Goal: Obtain resource: Download file/media

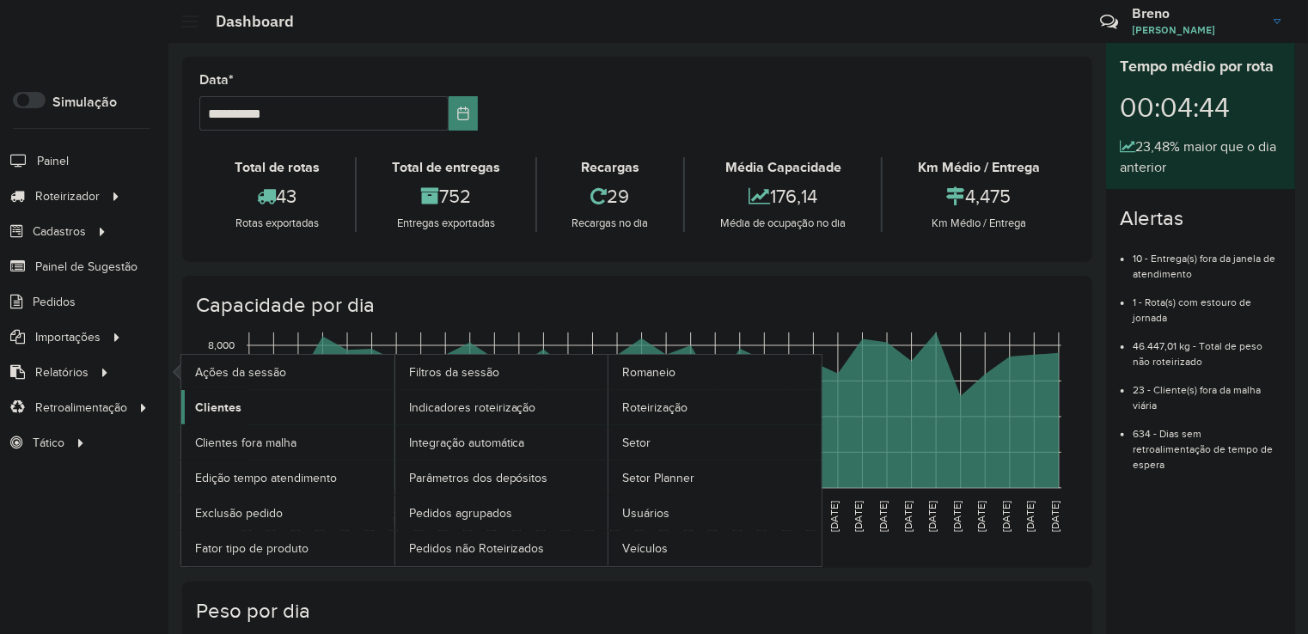
click at [267, 408] on link "Clientes" at bounding box center [287, 407] width 213 height 34
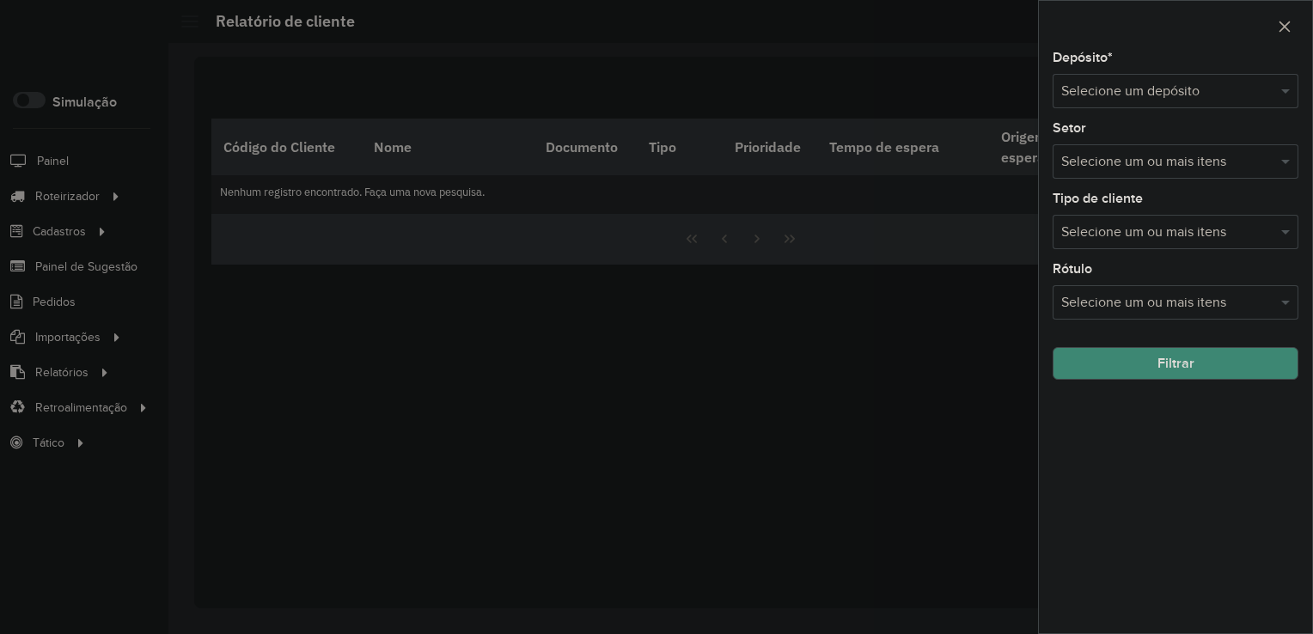
click at [1148, 86] on input "text" at bounding box center [1158, 92] width 194 height 21
click at [1121, 144] on div "Dissobel" at bounding box center [1176, 140] width 244 height 29
click at [1152, 362] on button "Filtrar" at bounding box center [1176, 363] width 246 height 33
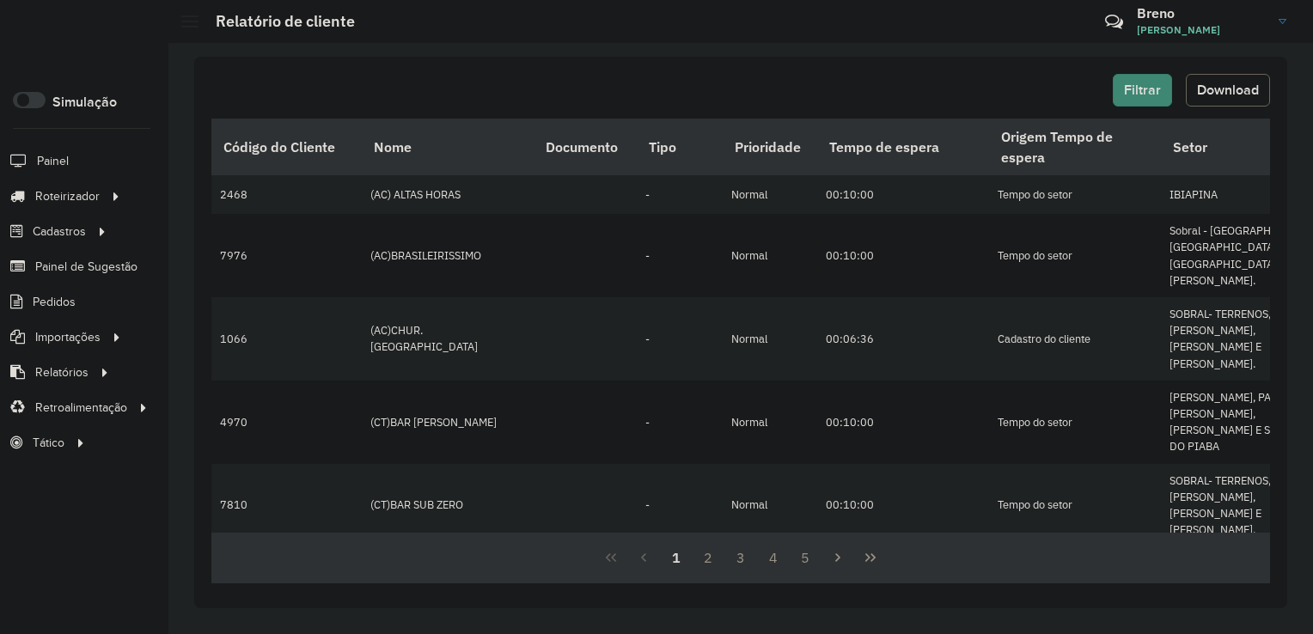
click at [1227, 96] on span "Download" at bounding box center [1228, 90] width 62 height 15
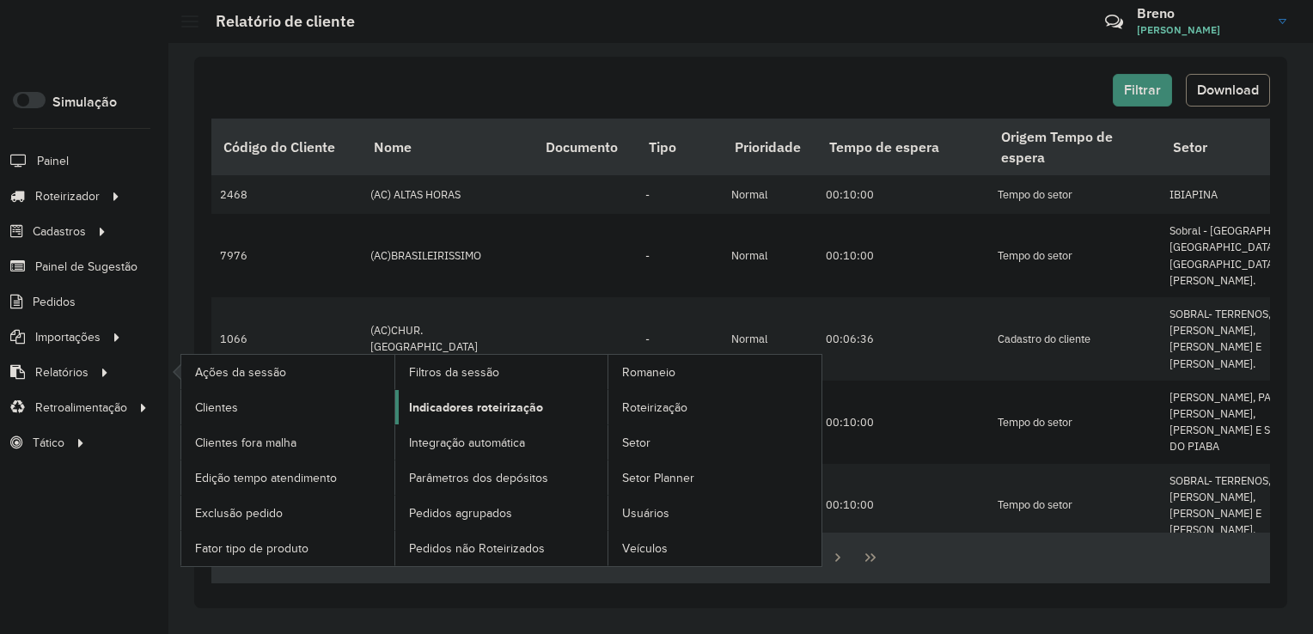
click at [492, 402] on span "Indicadores roteirização" at bounding box center [476, 408] width 134 height 18
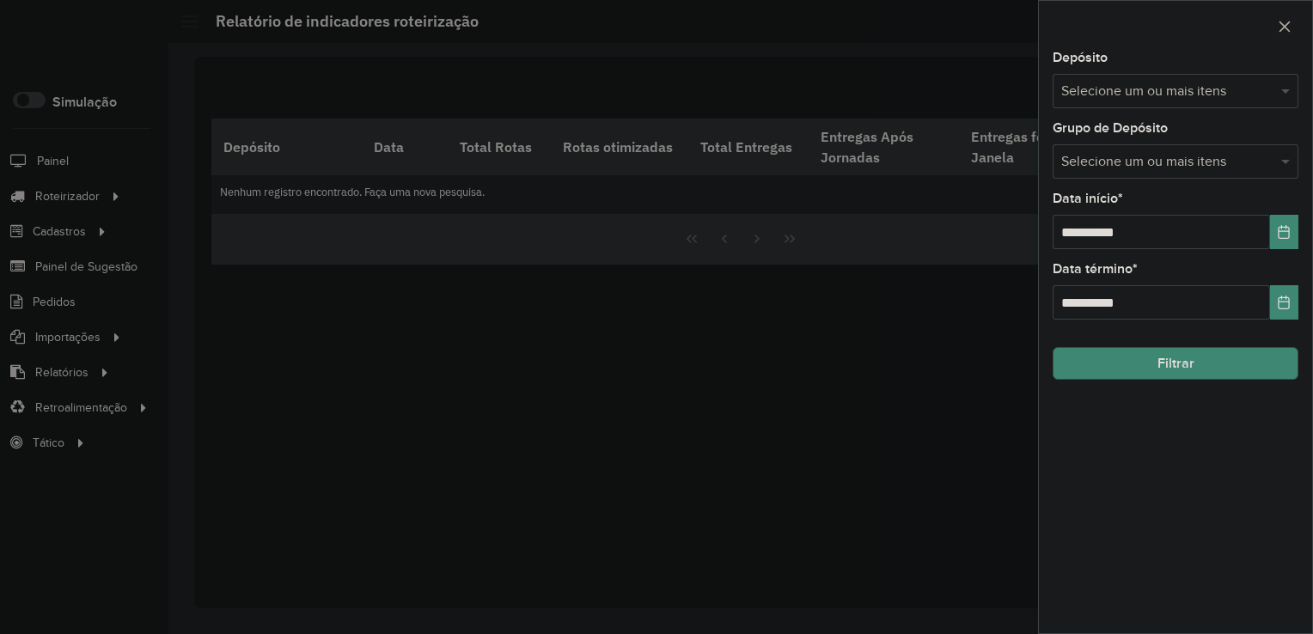
click at [1233, 95] on input "text" at bounding box center [1167, 92] width 220 height 21
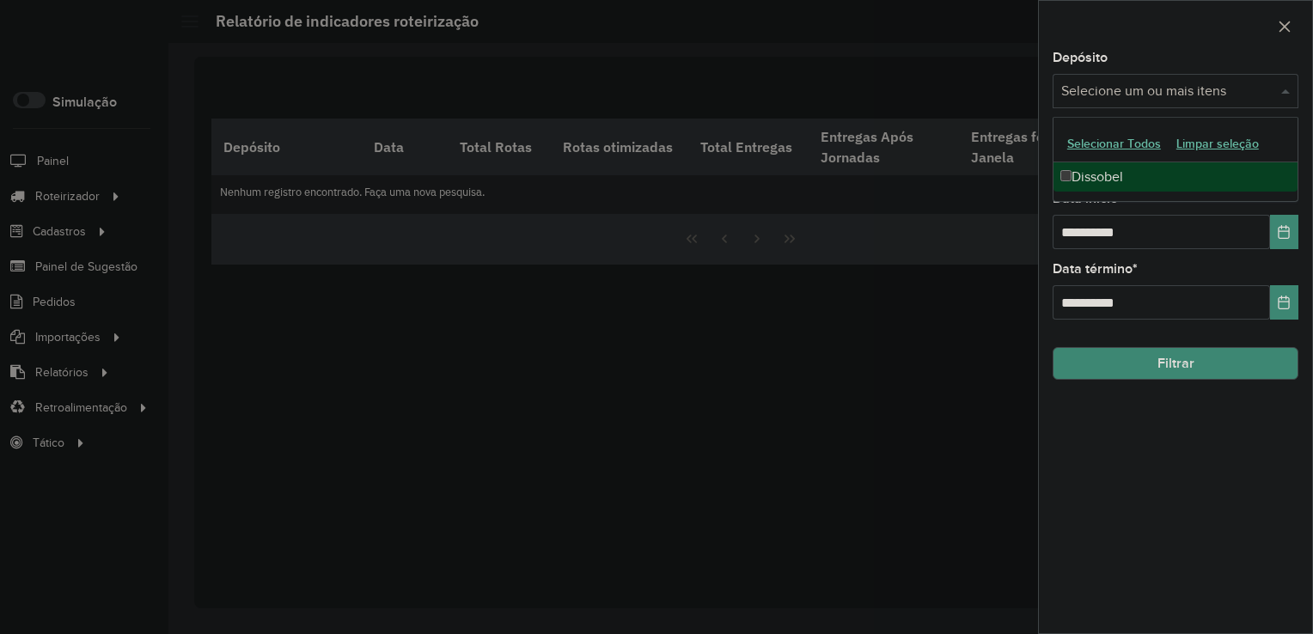
click at [1120, 180] on div "Dissobel" at bounding box center [1176, 176] width 244 height 29
click at [1080, 235] on input "**********" at bounding box center [1161, 232] width 217 height 34
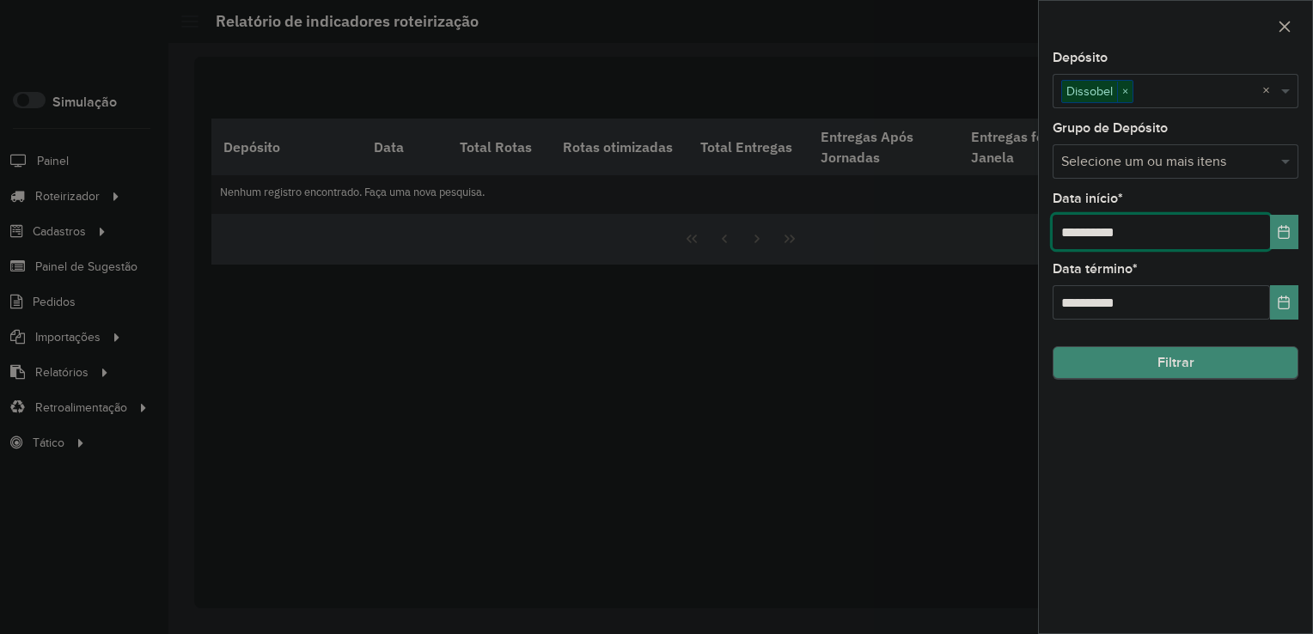
type input "**********"
click at [1107, 362] on button "Filtrar" at bounding box center [1176, 363] width 246 height 33
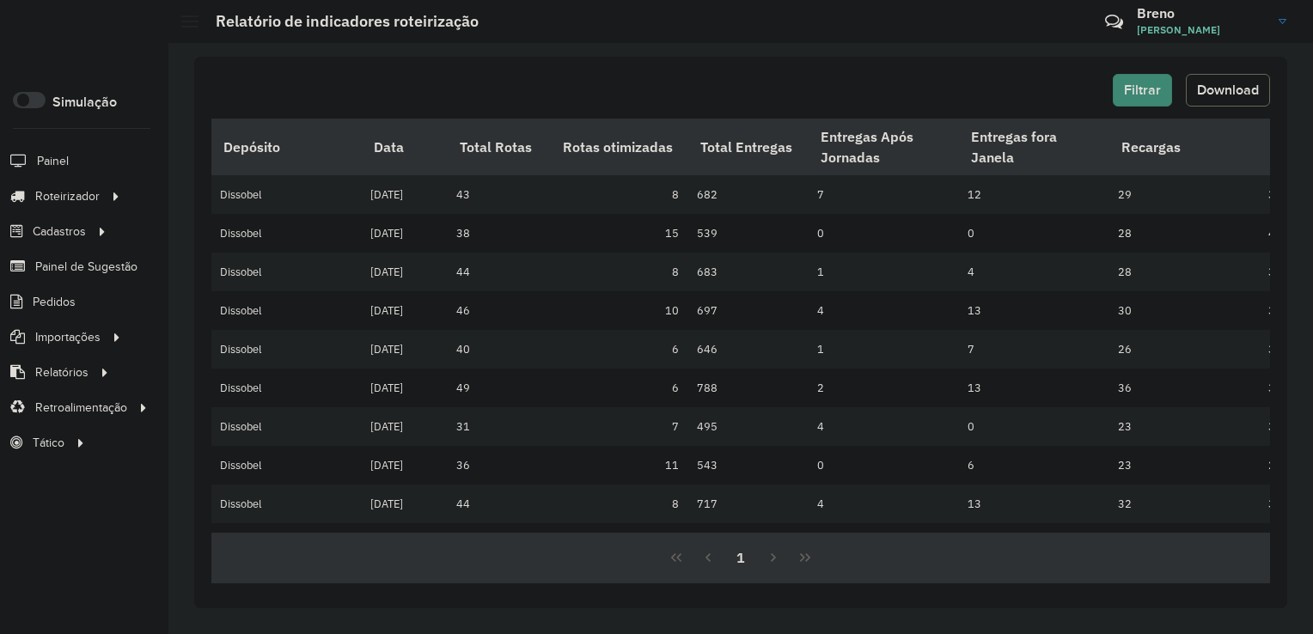
click at [1243, 91] on span "Download" at bounding box center [1228, 90] width 62 height 15
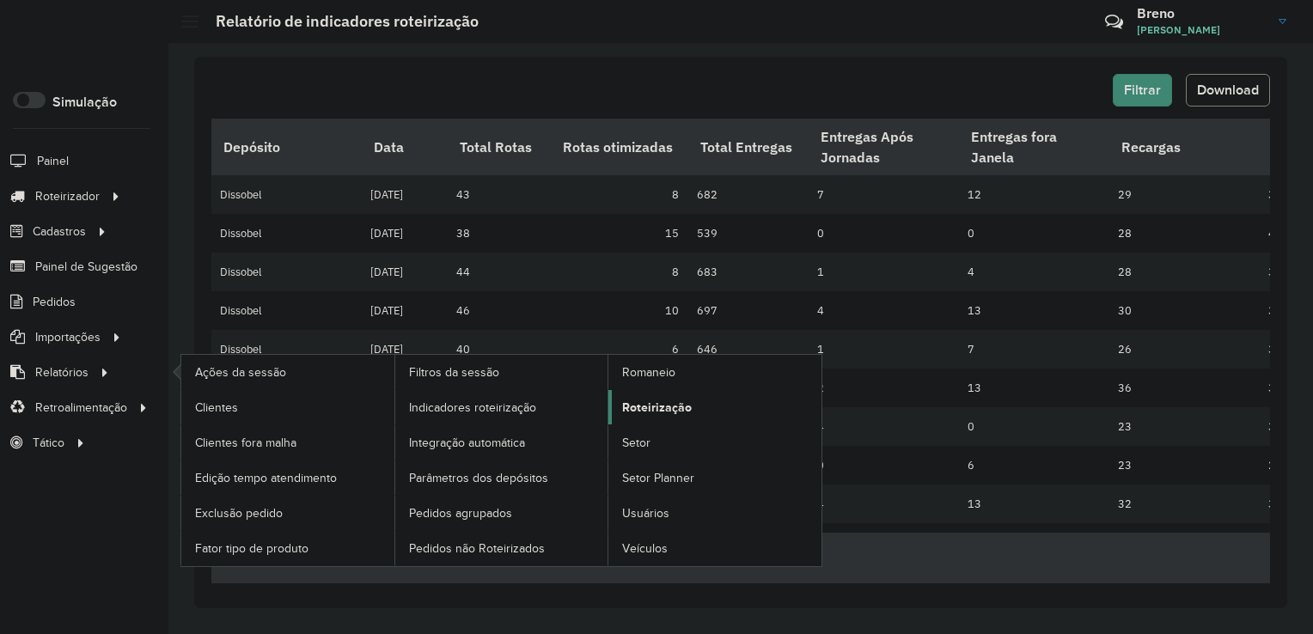
click at [634, 413] on span "Roteirização" at bounding box center [657, 408] width 70 height 18
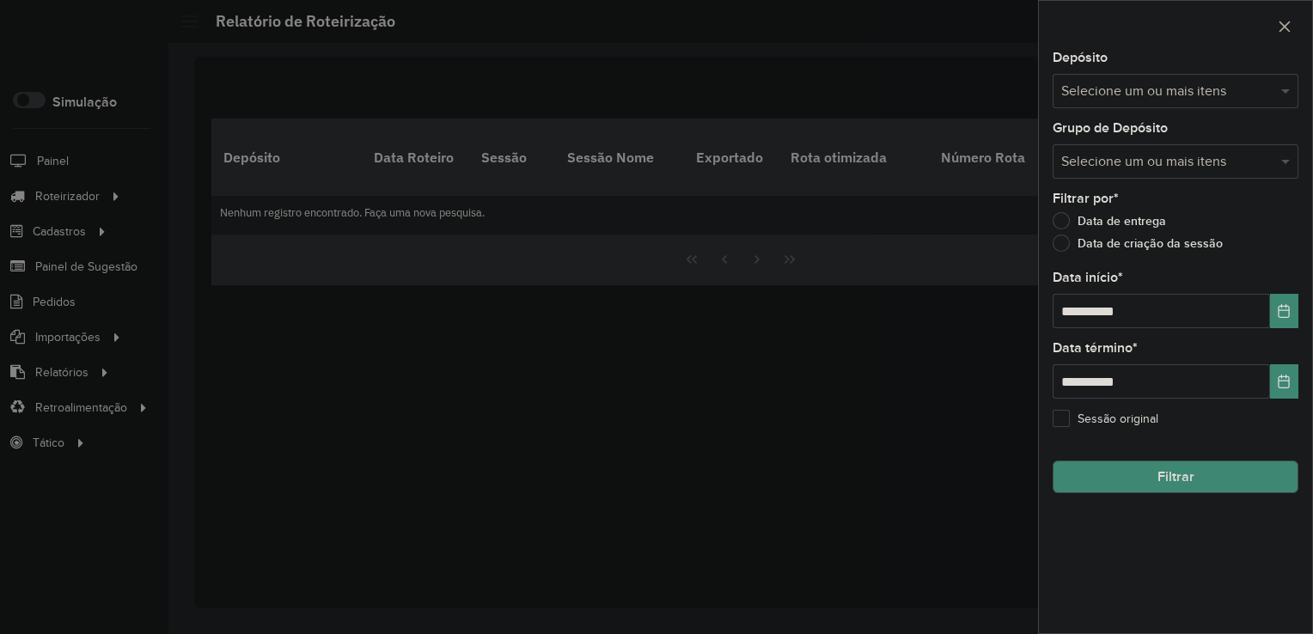
click at [1177, 89] on input "text" at bounding box center [1167, 92] width 220 height 21
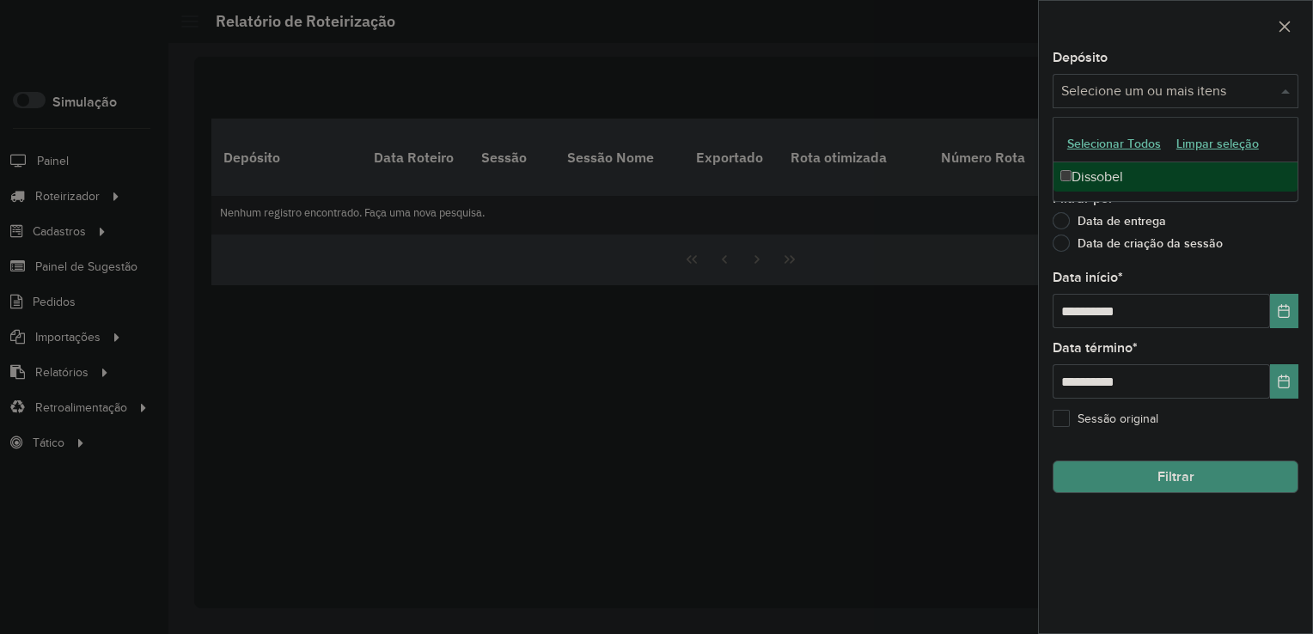
click at [1108, 175] on div "Dissobel" at bounding box center [1176, 176] width 244 height 29
click at [1073, 311] on input "**********" at bounding box center [1161, 311] width 217 height 34
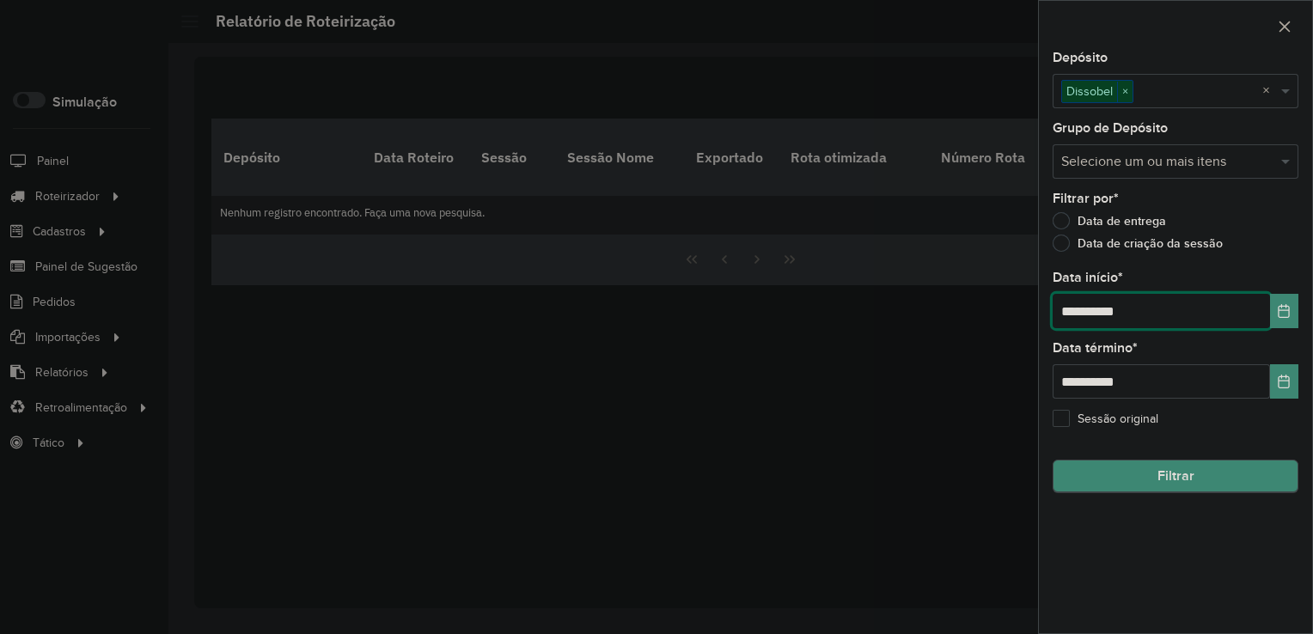
type input "**********"
click at [1186, 479] on button "Filtrar" at bounding box center [1176, 477] width 246 height 33
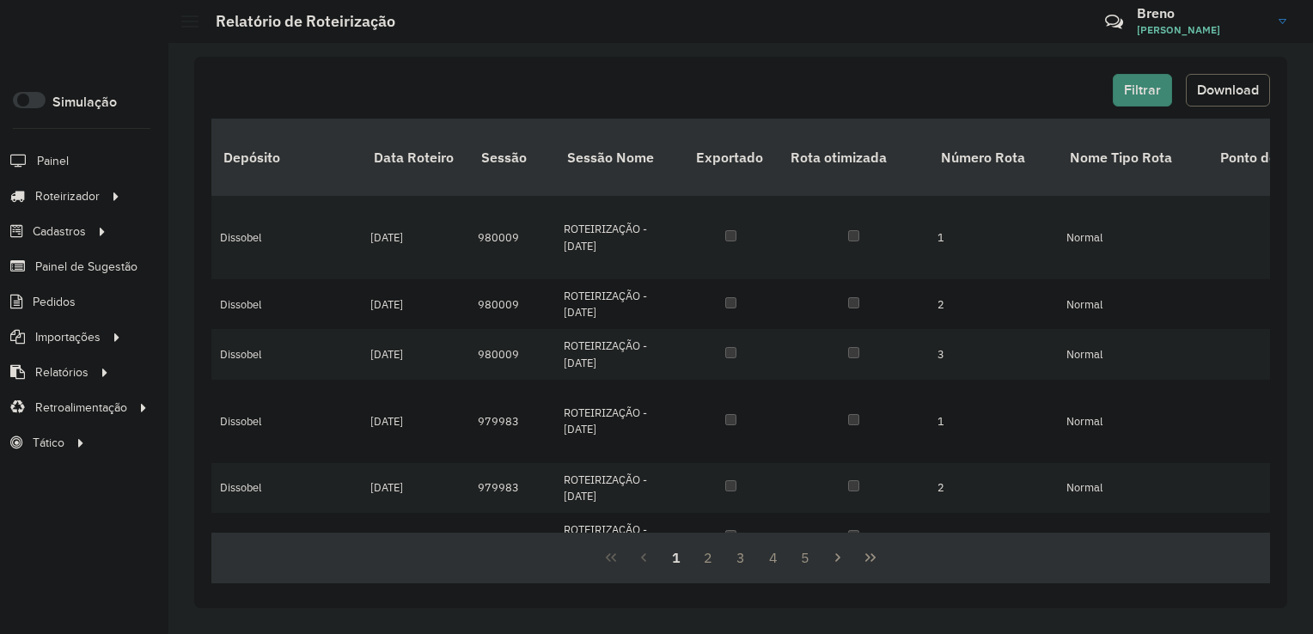
click at [1244, 98] on button "Download" at bounding box center [1228, 90] width 84 height 33
click at [671, 55] on div "Filtrar Download Depósito Data Roteiro Sessão Sessão Nome Exportado Rota otimiz…" at bounding box center [740, 338] width 1145 height 591
click at [73, 303] on span "Pedidos" at bounding box center [55, 302] width 45 height 18
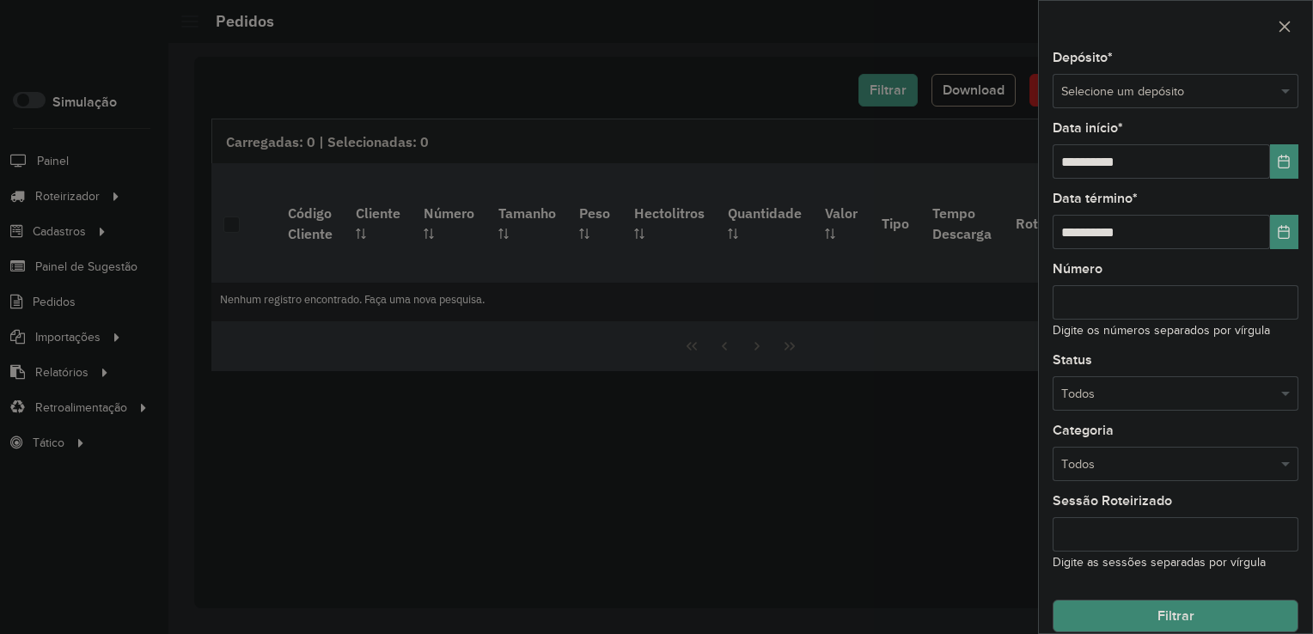
click at [1146, 80] on div "Selecione um depósito" at bounding box center [1176, 91] width 246 height 34
click at [1128, 144] on div "Dissobel" at bounding box center [1174, 140] width 240 height 28
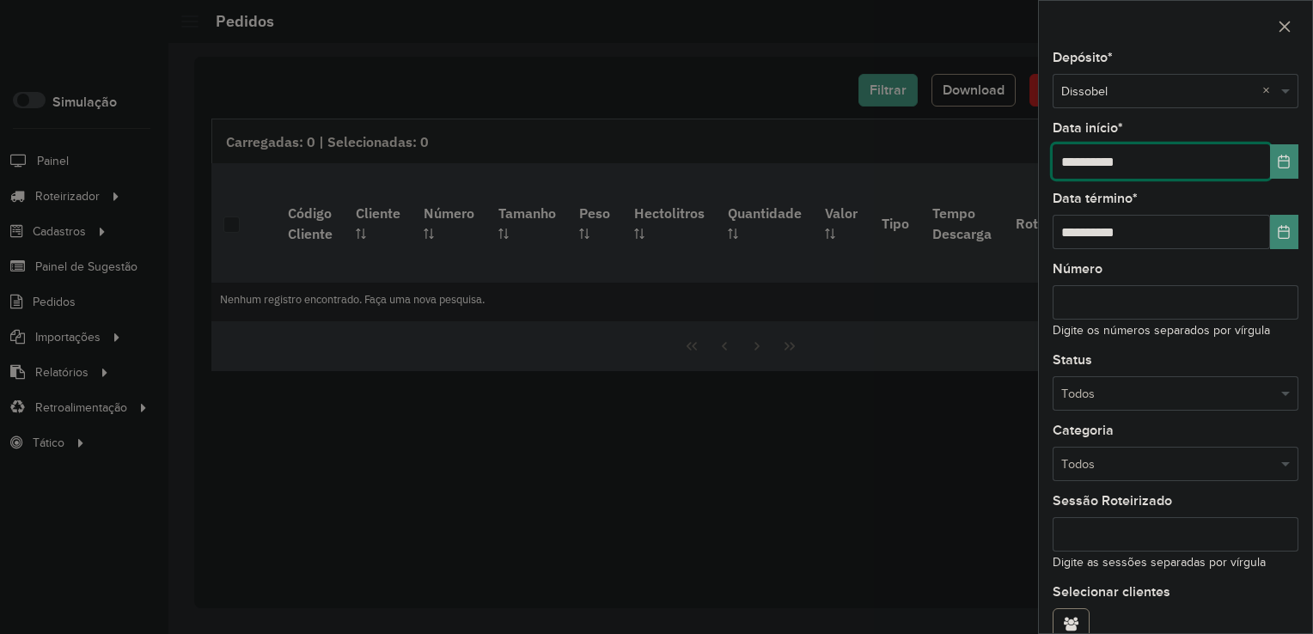
click at [1082, 165] on input "**********" at bounding box center [1161, 161] width 217 height 34
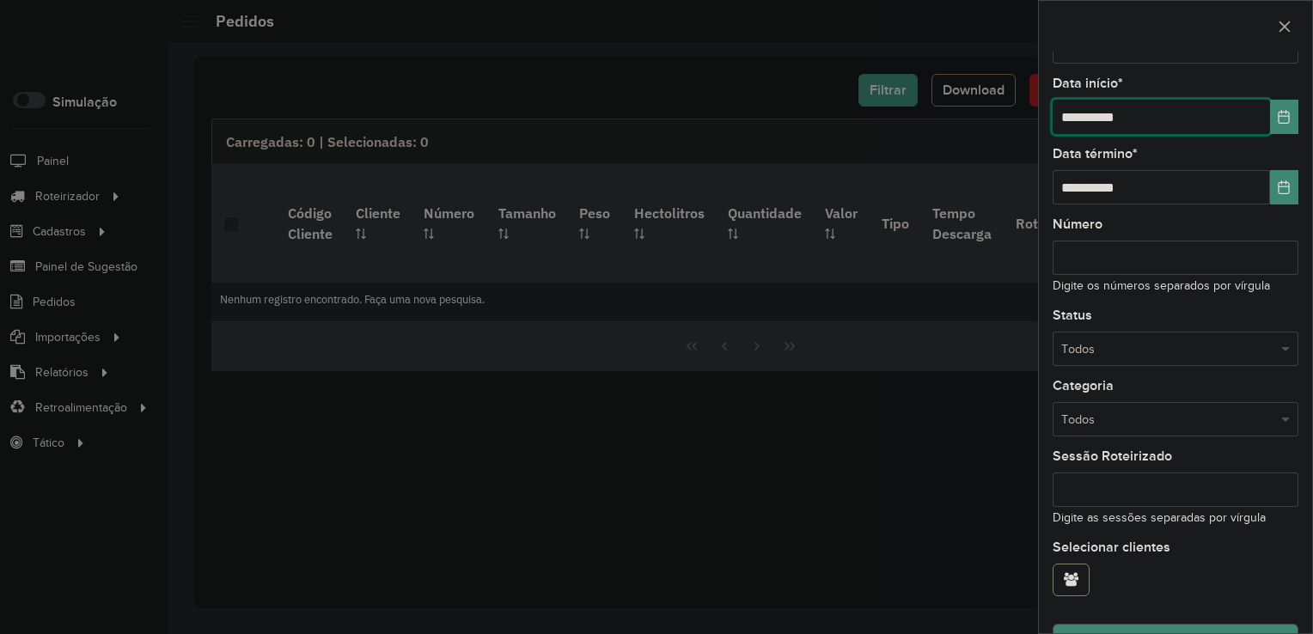
scroll to position [83, 0]
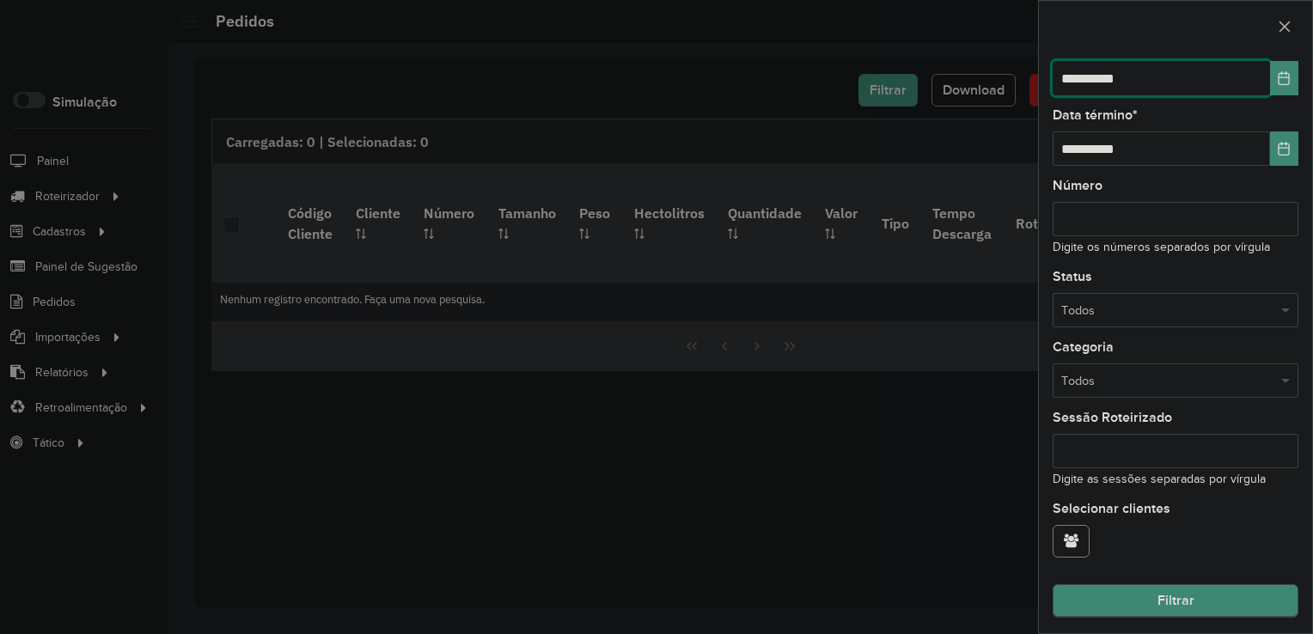
type input "**********"
click at [1202, 585] on button "Filtrar" at bounding box center [1176, 601] width 246 height 33
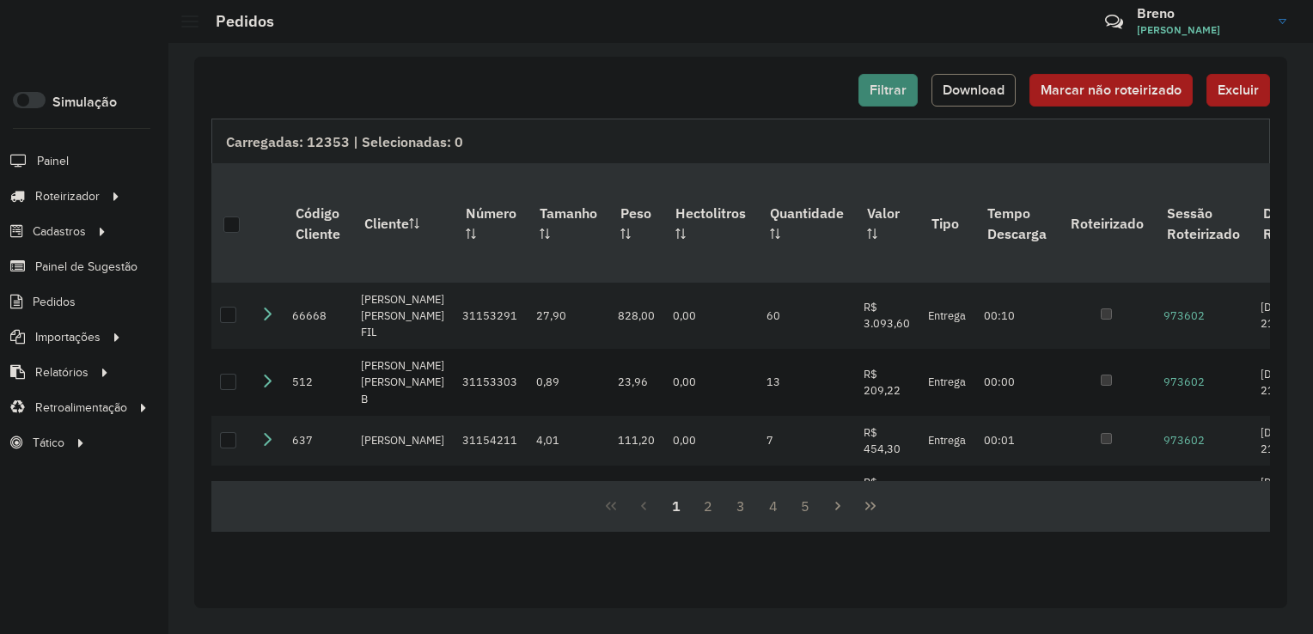
click at [1272, 233] on div "Filtrar Download Marcar não roteirizado Excluir Carregadas: 12353 | Selecionada…" at bounding box center [740, 333] width 1093 height 552
click at [1272, 228] on div "Filtrar Download Marcar não roteirizado Excluir Carregadas: 12353 | Selecionada…" at bounding box center [740, 333] width 1093 height 552
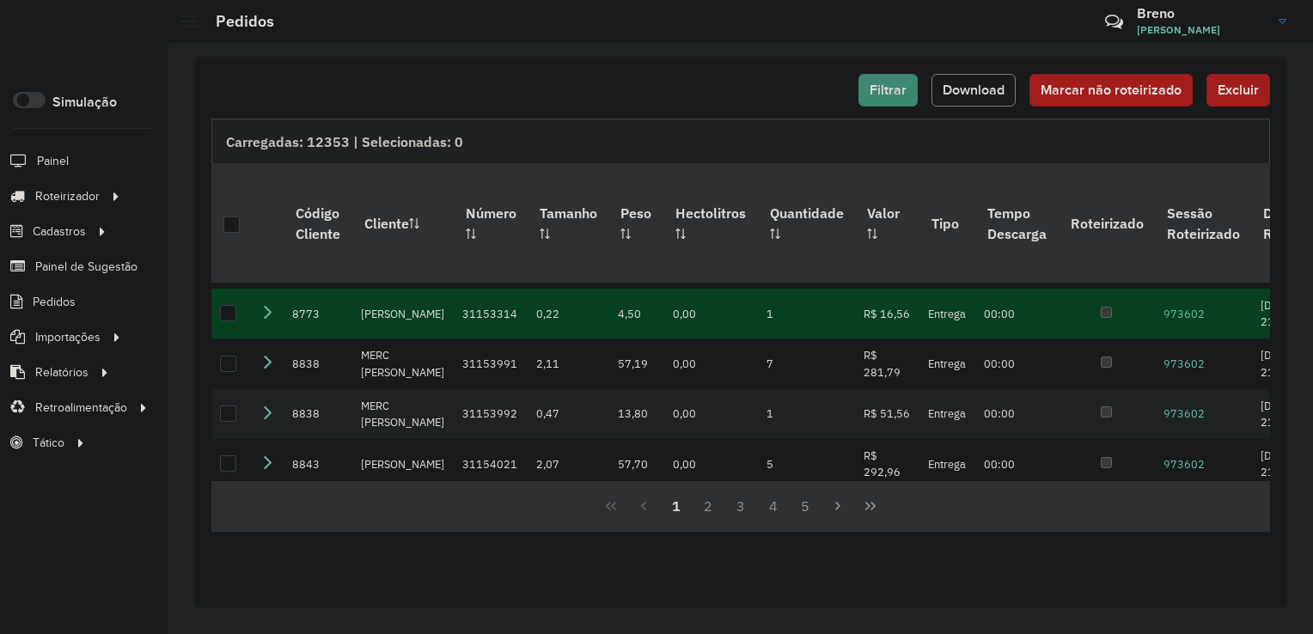
scroll to position [516, 0]
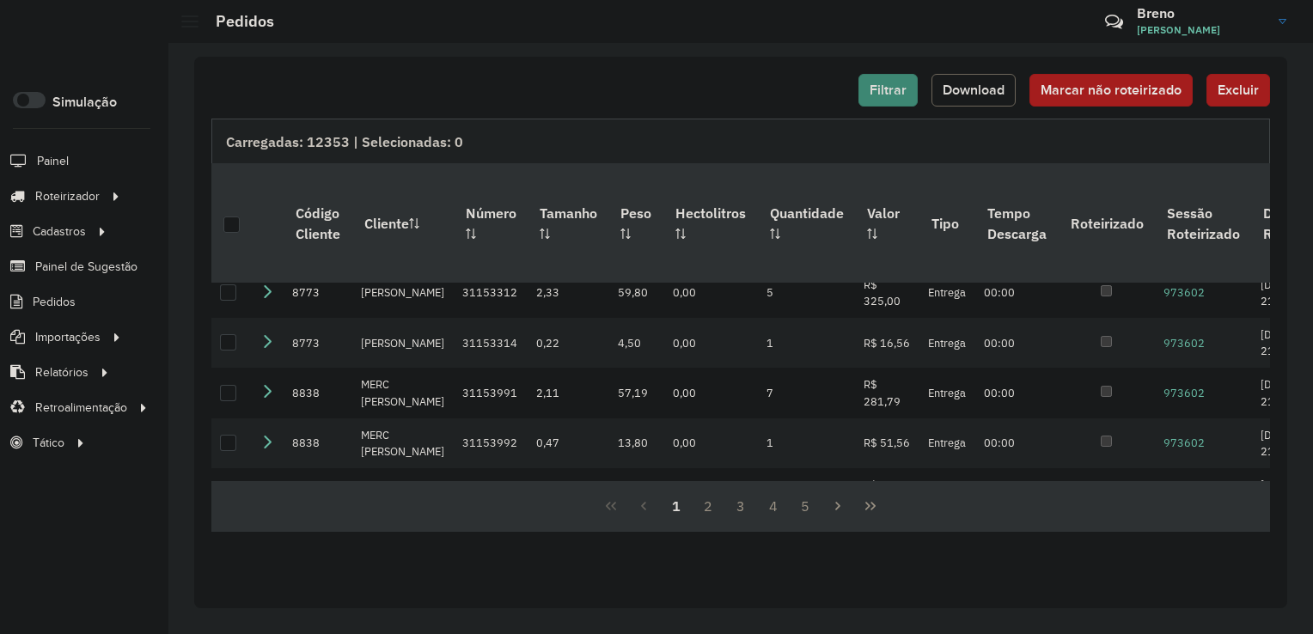
click at [958, 88] on span "Download" at bounding box center [974, 90] width 62 height 15
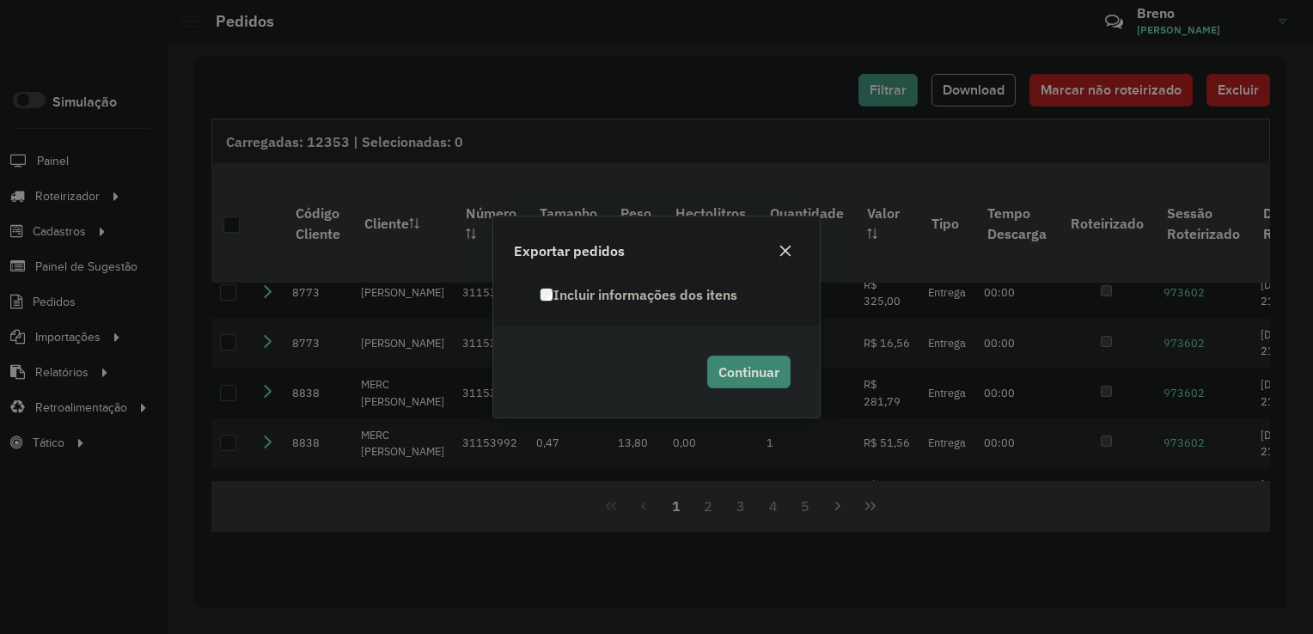
click at [543, 285] on label "Incluir informações dos itens" at bounding box center [639, 294] width 198 height 21
click at [739, 364] on span "Continuar" at bounding box center [748, 372] width 61 height 17
